Goal: Task Accomplishment & Management: Manage account settings

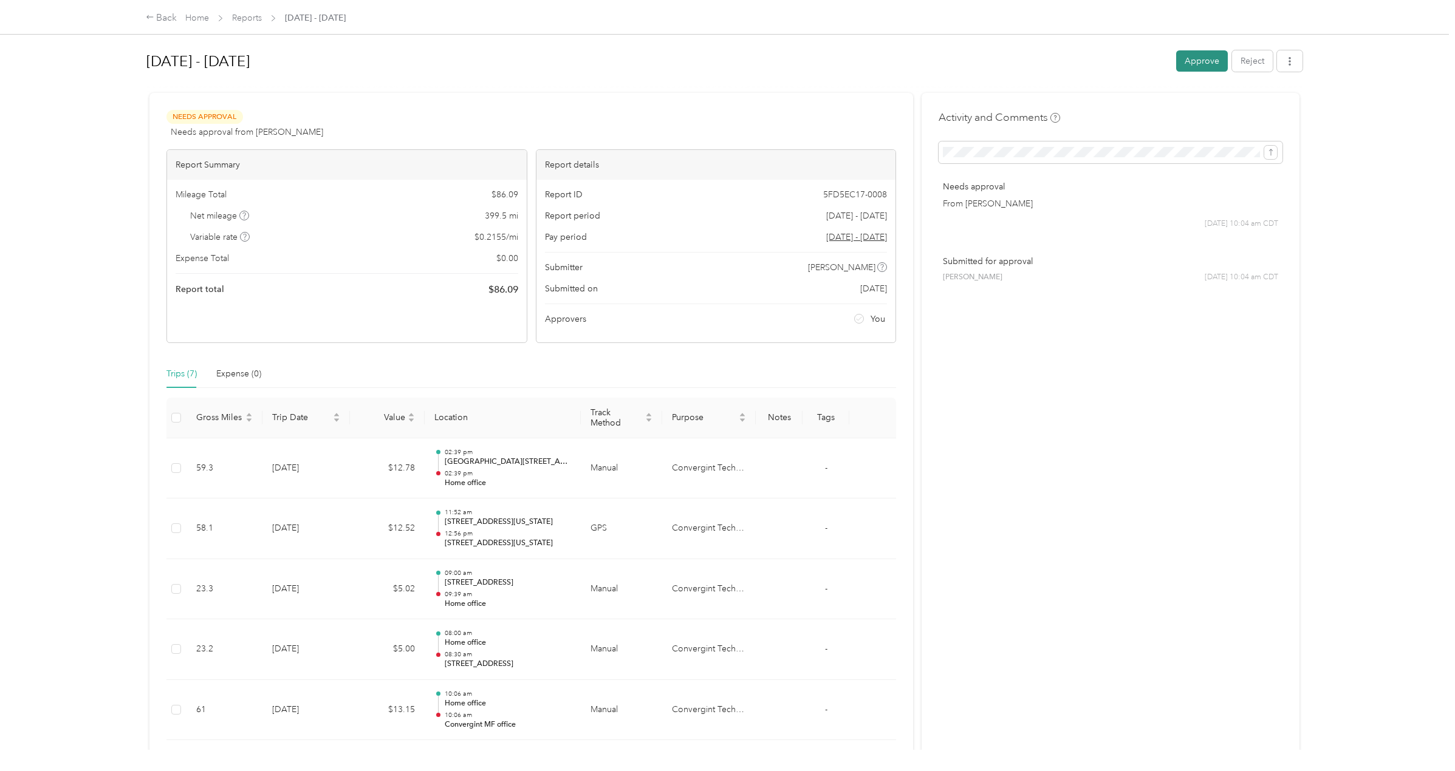
click at [1203, 63] on button "Approve" at bounding box center [1202, 60] width 52 height 21
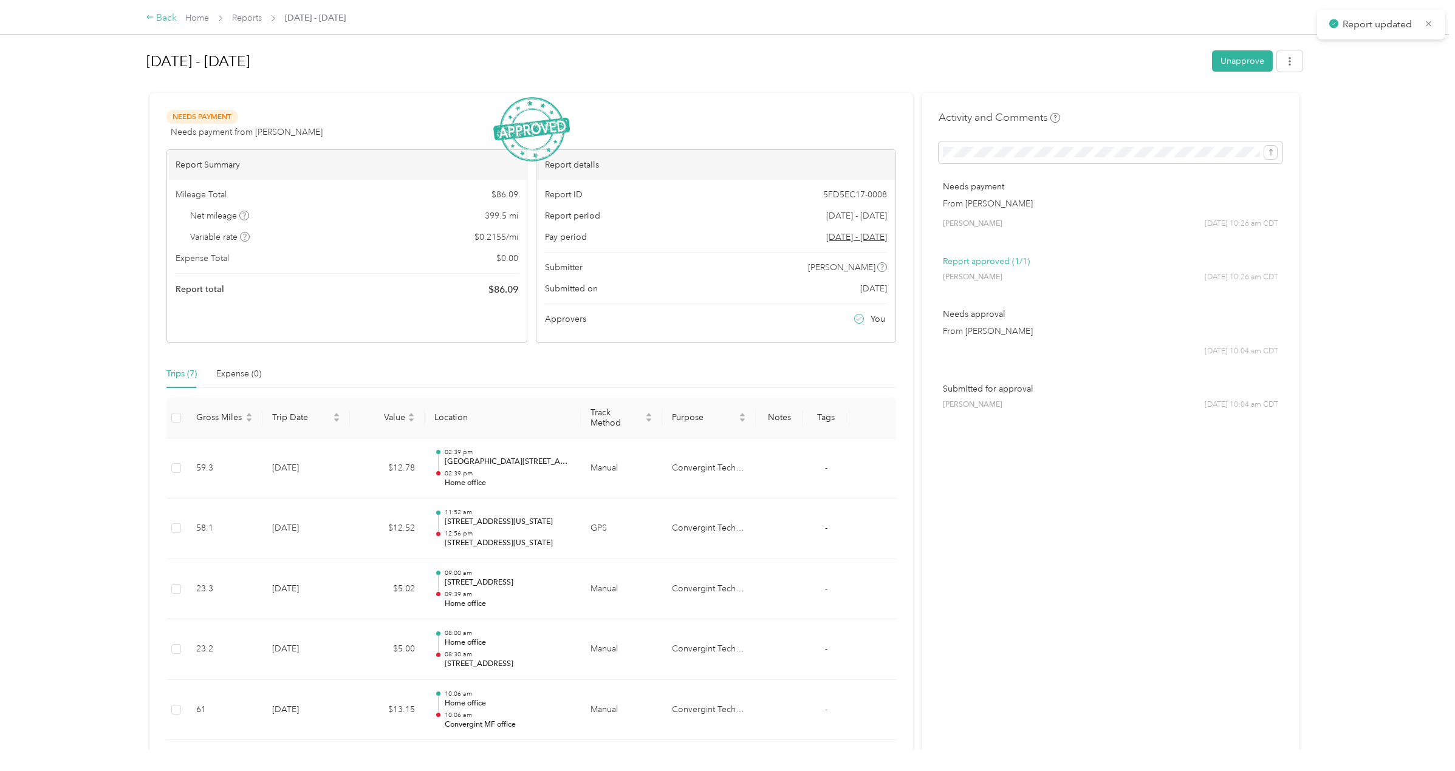
click at [170, 16] on div "Back" at bounding box center [162, 18] width 32 height 15
